Goal: Task Accomplishment & Management: Manage account settings

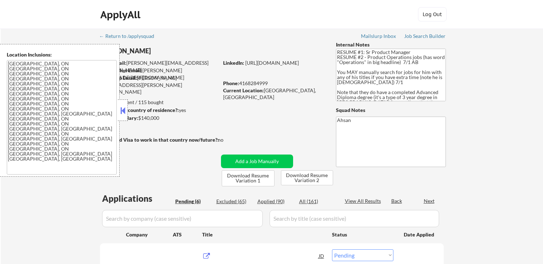
select select ""pending""
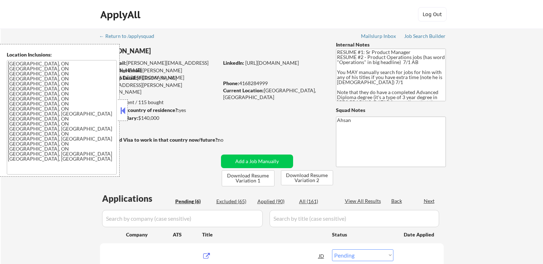
select select ""pending""
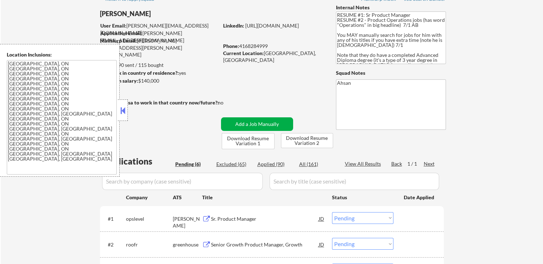
scroll to position [71, 0]
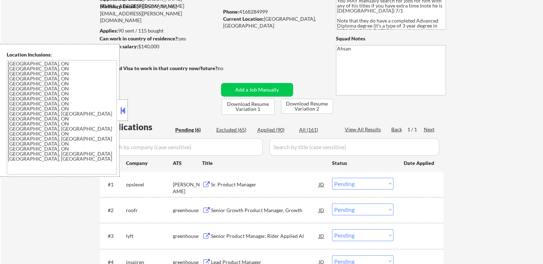
click at [233, 182] on div "Sr. Product Manager" at bounding box center [265, 184] width 108 height 7
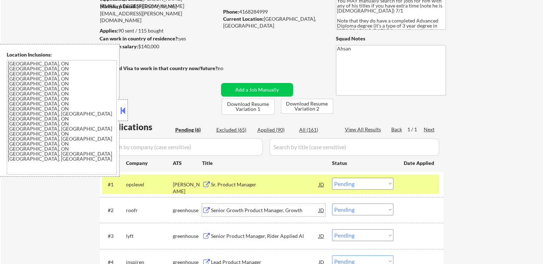
click at [230, 207] on div "Senior Growth Product Manager, Growth" at bounding box center [265, 209] width 108 height 7
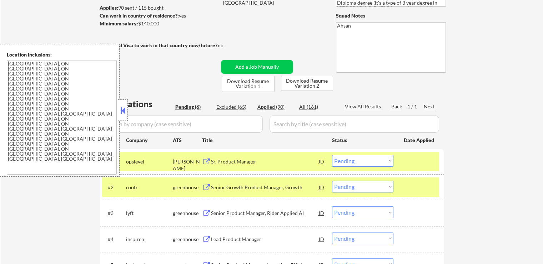
scroll to position [107, 0]
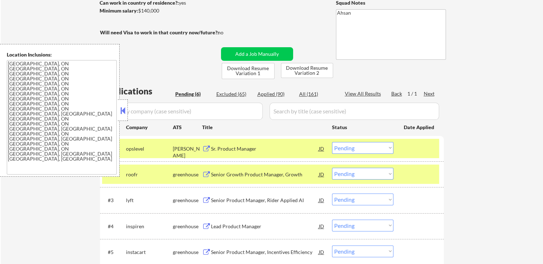
click at [225, 200] on div "Senior Product Manager, Rider Applied AI" at bounding box center [265, 199] width 108 height 7
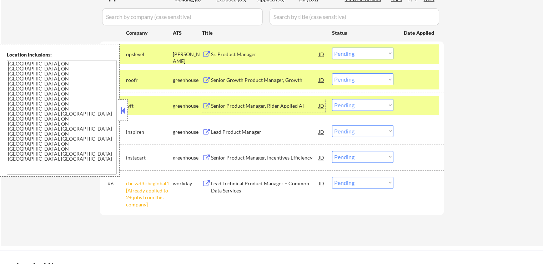
scroll to position [214, 0]
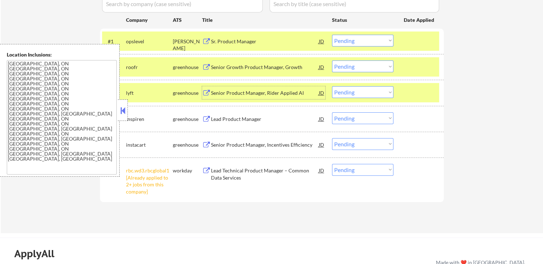
drag, startPoint x: 354, startPoint y: 63, endPoint x: 356, endPoint y: 70, distance: 7.3
click at [354, 63] on select "Choose an option... Pending Applied Excluded (Questions) Excluded (Expired) Exc…" at bounding box center [362, 66] width 61 height 12
click at [332, 60] on select "Choose an option... Pending Applied Excluded (Questions) Excluded (Expired) Exc…" at bounding box center [362, 66] width 61 height 12
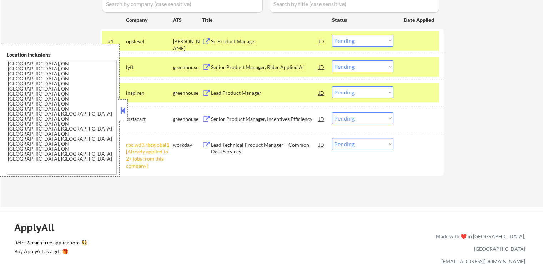
click at [348, 64] on select "Choose an option... Pending Applied Excluded (Questions) Excluded (Expired) Exc…" at bounding box center [362, 66] width 61 height 12
click at [332, 60] on select "Choose an option... Pending Applied Excluded (Questions) Excluded (Expired) Exc…" at bounding box center [362, 66] width 61 height 12
select select ""pending""
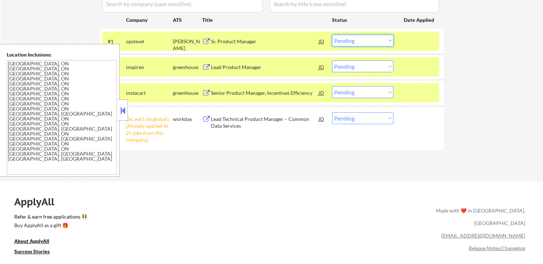
click at [363, 39] on select "Choose an option... Pending Applied Excluded (Questions) Excluded (Expired) Exc…" at bounding box center [362, 41] width 61 height 12
click at [332, 35] on select "Choose an option... Pending Applied Excluded (Questions) Excluded (Expired) Exc…" at bounding box center [362, 41] width 61 height 12
select select ""pending""
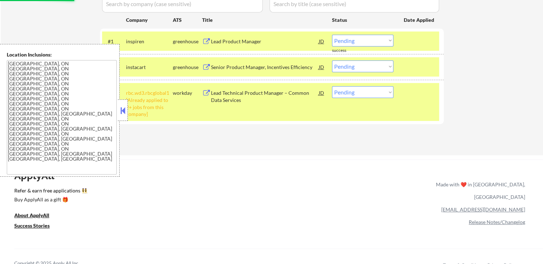
click at [350, 90] on select "Choose an option... Pending Applied Excluded (Questions) Excluded (Expired) Exc…" at bounding box center [362, 92] width 61 height 12
select select ""excluded__other_""
click at [332, 86] on select "Choose an option... Pending Applied Excluded (Questions) Excluded (Expired) Exc…" at bounding box center [362, 92] width 61 height 12
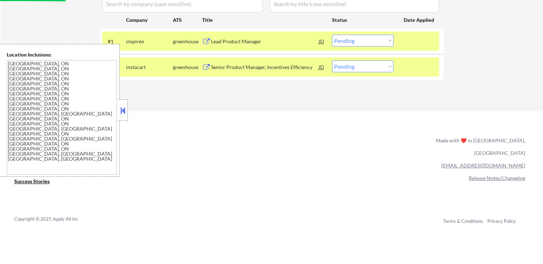
click at [221, 40] on div "Lead Product Manager" at bounding box center [265, 41] width 108 height 7
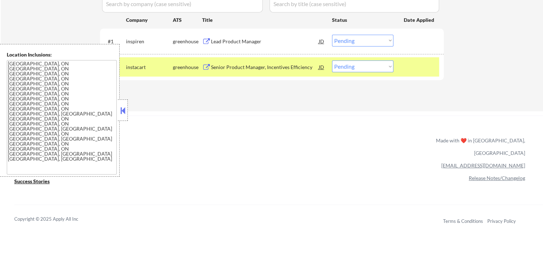
click at [229, 64] on div "Senior Product Manager, Incentives Efficiency" at bounding box center [265, 67] width 108 height 7
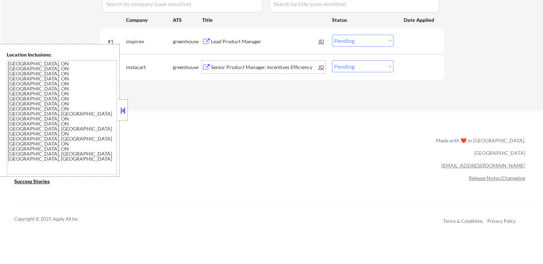
click at [358, 42] on select "Choose an option... Pending Applied Excluded (Questions) Excluded (Expired) Exc…" at bounding box center [362, 41] width 61 height 12
click at [332, 35] on select "Choose an option... Pending Applied Excluded (Questions) Excluded (Expired) Exc…" at bounding box center [362, 41] width 61 height 12
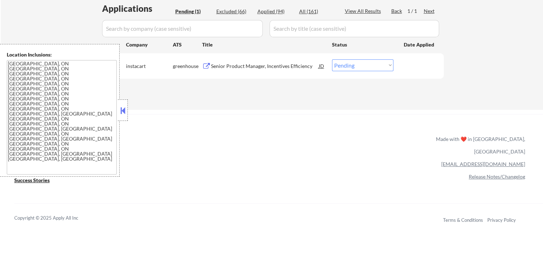
scroll to position [179, 0]
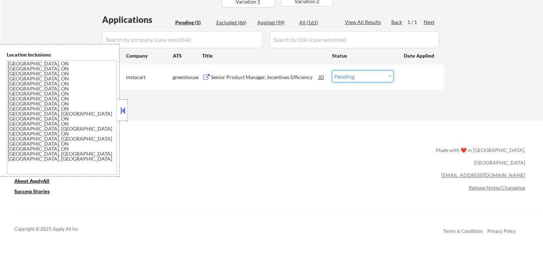
drag, startPoint x: 360, startPoint y: 76, endPoint x: 361, endPoint y: 81, distance: 4.4
click at [360, 76] on select "Choose an option... Pending Applied Excluded (Questions) Excluded (Expired) Exc…" at bounding box center [362, 76] width 61 height 12
select select ""applied""
click at [332, 70] on select "Choose an option... Pending Applied Excluded (Questions) Excluded (Expired) Exc…" at bounding box center [362, 76] width 61 height 12
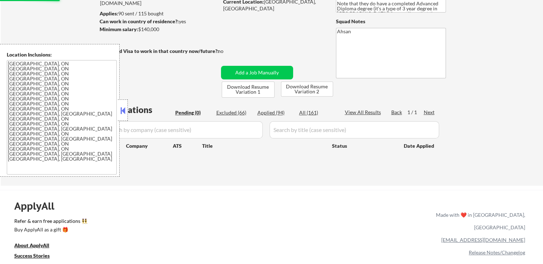
scroll to position [71, 0]
